Goal: Task Accomplishment & Management: Use online tool/utility

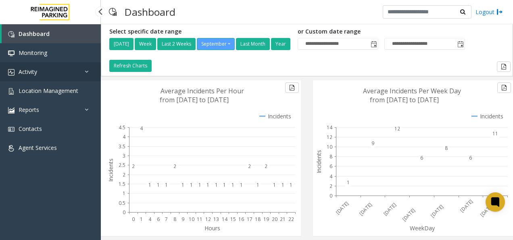
click at [44, 68] on link "Activity" at bounding box center [50, 71] width 101 height 19
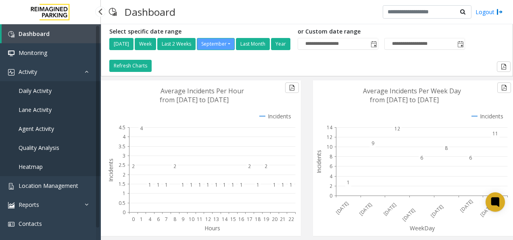
click at [41, 90] on span "Daily Activity" at bounding box center [35, 91] width 33 height 8
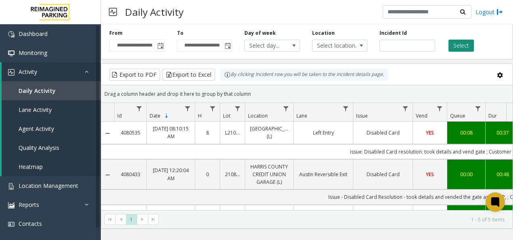
click at [459, 46] on button "Select" at bounding box center [461, 46] width 25 height 12
click at [160, 46] on span "Toggle popup" at bounding box center [160, 46] width 6 height 6
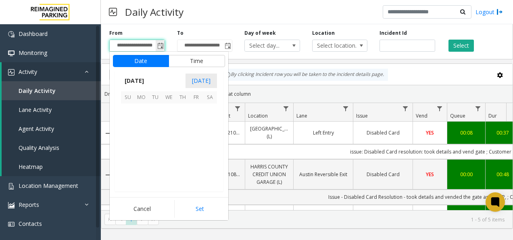
scroll to position [144884, 0]
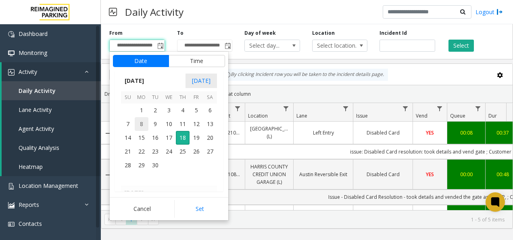
click at [145, 123] on span "8" at bounding box center [142, 124] width 14 height 14
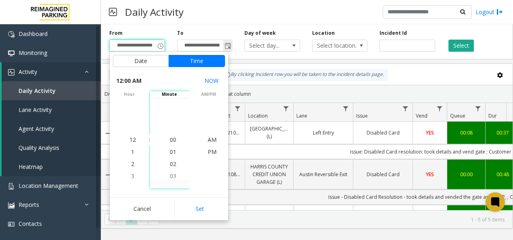
click at [226, 44] on span "Toggle popup" at bounding box center [228, 46] width 6 height 6
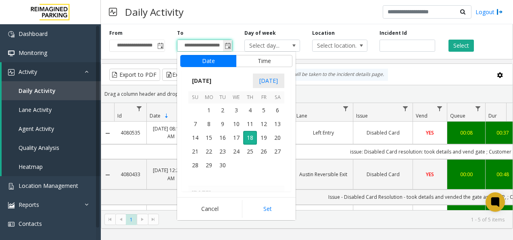
scroll to position [12, 0]
click at [233, 123] on span "10" at bounding box center [237, 124] width 14 height 14
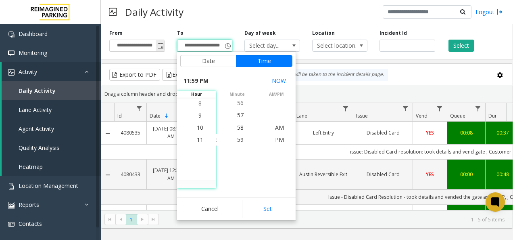
click at [156, 42] on span "Toggle popup" at bounding box center [160, 45] width 9 height 13
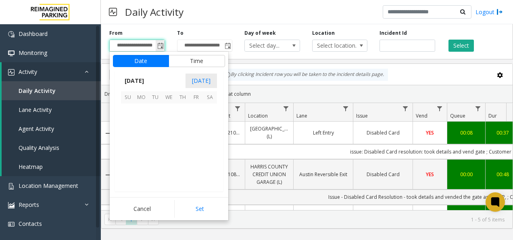
scroll to position [144884, 0]
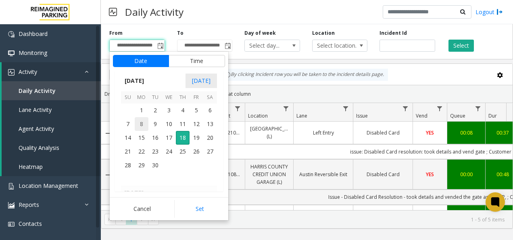
click at [145, 123] on span "8" at bounding box center [142, 124] width 14 height 14
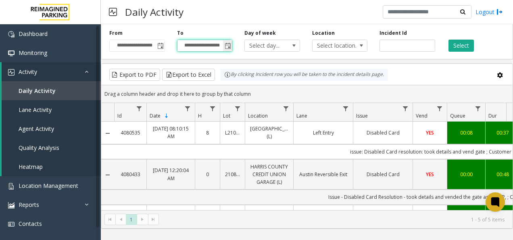
click at [221, 42] on input "**********" at bounding box center [205, 45] width 55 height 11
click at [279, 44] on span "Select day..." at bounding box center [267, 45] width 44 height 11
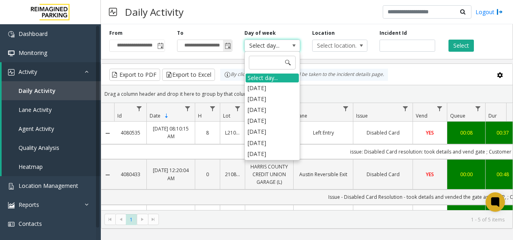
click at [226, 45] on span "Toggle popup" at bounding box center [228, 46] width 6 height 6
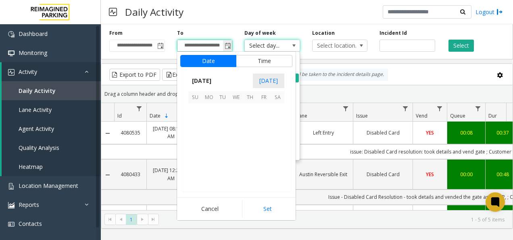
scroll to position [12, 0]
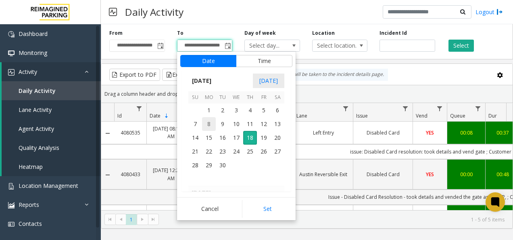
click at [211, 124] on span "8" at bounding box center [209, 124] width 14 height 14
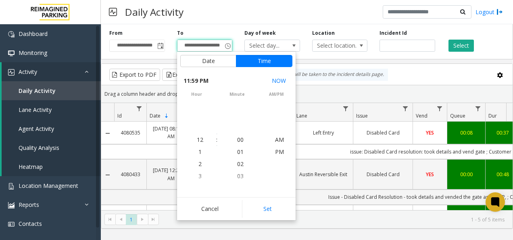
click at [177, 124] on div "[DATE] [DATE] Su Mo Tu We Th Fr Sa [DATE] 1 2 3 4 5 6 7 8 9 10 11 12 13 14 15 1…" at bounding box center [118, 130] width 119 height 121
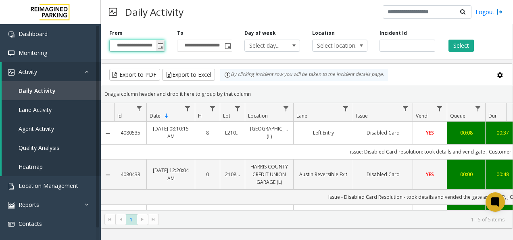
click at [129, 45] on input "**********" at bounding box center [137, 45] width 55 height 11
click at [163, 45] on span "Toggle popup" at bounding box center [160, 46] width 6 height 6
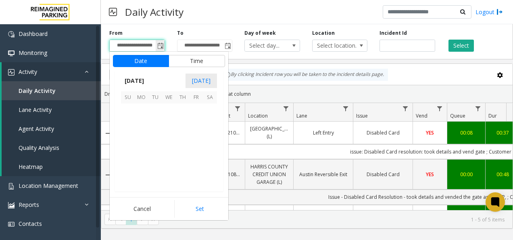
scroll to position [144884, 0]
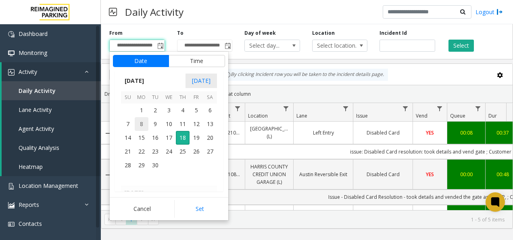
click at [141, 122] on span "8" at bounding box center [142, 124] width 14 height 14
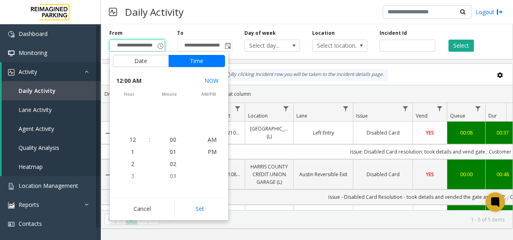
click at [110, 122] on div "[DATE] [DATE] Su Mo Tu We Th Fr Sa [DATE] 1 2 3 4 5 6 7 8 9 10 11 12 13 14 15 1…" at bounding box center [50, 130] width 119 height 121
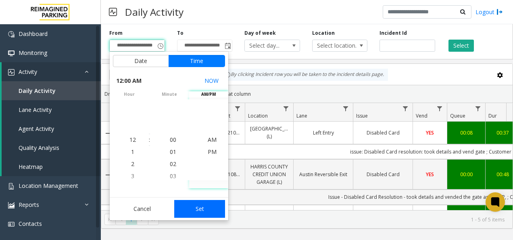
click at [203, 206] on button "Set" at bounding box center [199, 209] width 51 height 18
type input "**********"
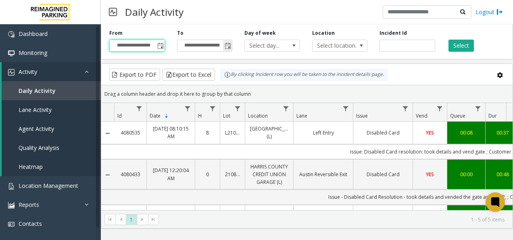
click at [228, 45] on span "Toggle popup" at bounding box center [228, 46] width 6 height 6
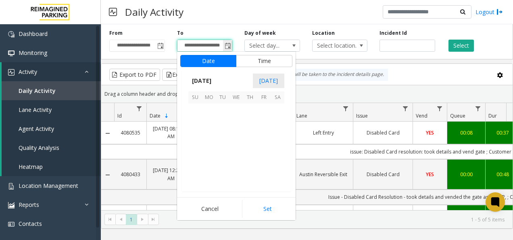
scroll to position [12, 0]
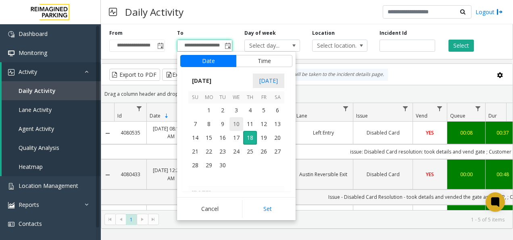
click at [239, 121] on span "10" at bounding box center [237, 124] width 14 height 14
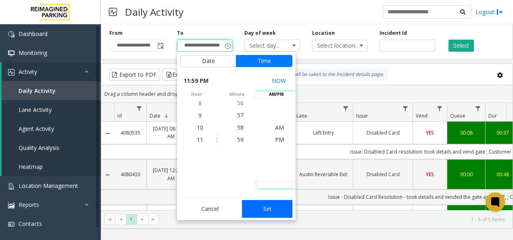
click at [269, 207] on button "Set" at bounding box center [267, 209] width 51 height 18
type input "**********"
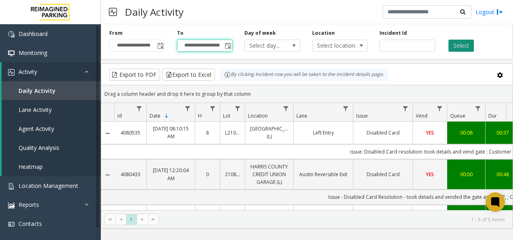
click at [461, 47] on button "Select" at bounding box center [461, 46] width 25 height 12
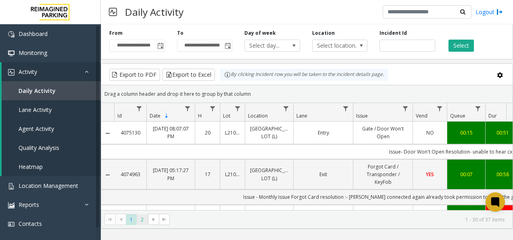
click at [141, 221] on span "2" at bounding box center [142, 219] width 11 height 11
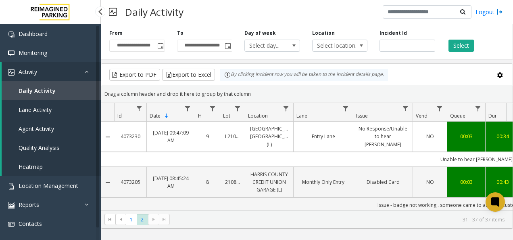
click at [43, 107] on span "Lane Activity" at bounding box center [35, 110] width 33 height 8
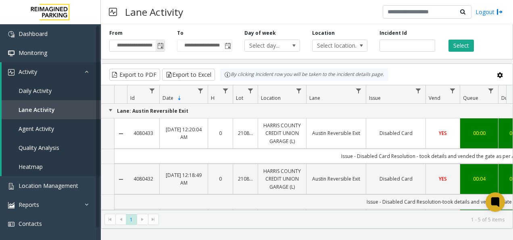
click at [160, 48] on span "Toggle popup" at bounding box center [160, 46] width 6 height 6
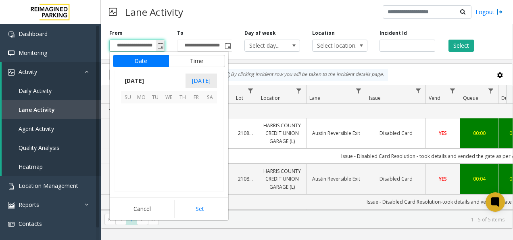
scroll to position [144884, 0]
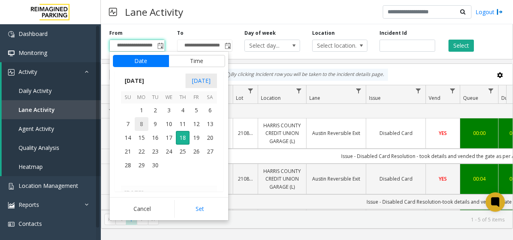
click at [142, 126] on span "8" at bounding box center [142, 124] width 14 height 14
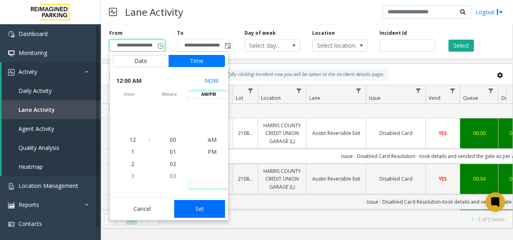
click at [206, 211] on button "Set" at bounding box center [199, 209] width 51 height 18
type input "**********"
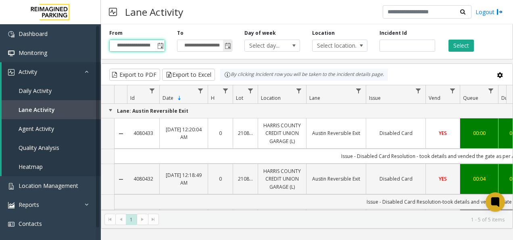
click at [231, 48] on span "Toggle popup" at bounding box center [227, 45] width 9 height 13
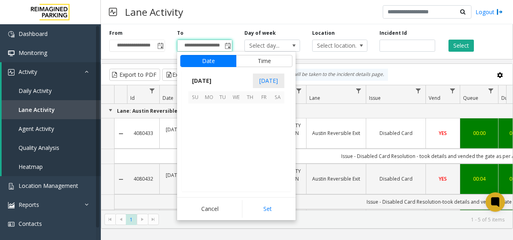
scroll to position [12, 0]
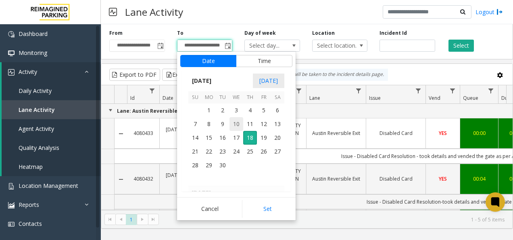
click at [240, 124] on span "10" at bounding box center [237, 124] width 14 height 14
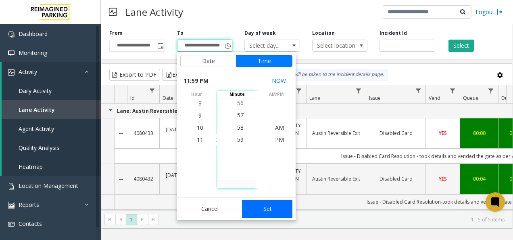
click at [265, 209] on button "Set" at bounding box center [267, 209] width 51 height 18
type input "**********"
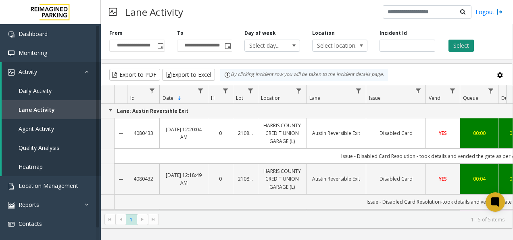
scroll to position [0, 0]
click at [457, 48] on button "Select" at bounding box center [461, 46] width 25 height 12
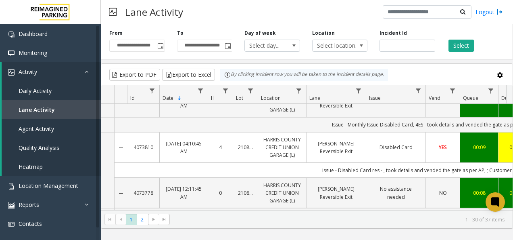
scroll to position [1251, 0]
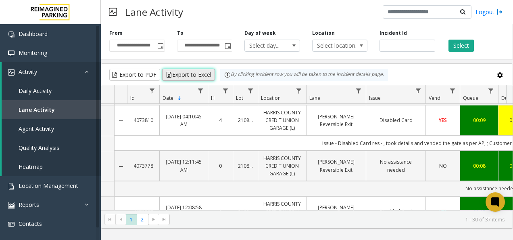
click at [195, 71] on button "Export to Excel" at bounding box center [188, 75] width 53 height 12
